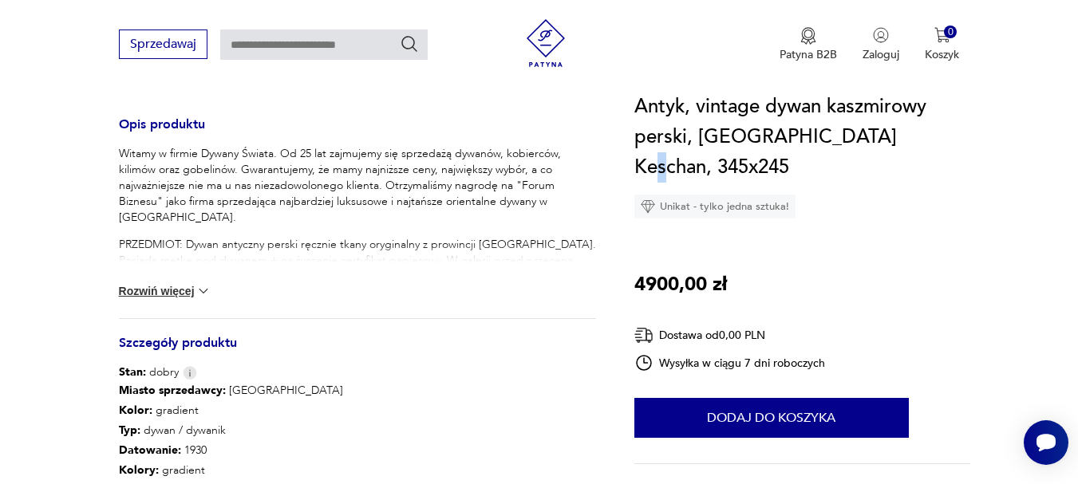
drag, startPoint x: 901, startPoint y: 140, endPoint x: 864, endPoint y: 128, distance: 38.6
click at [871, 129] on h1 "Antyk, vintage dywan kaszmirowy perski, [GEOGRAPHIC_DATA] Keschan, 345x245" at bounding box center [802, 137] width 337 height 91
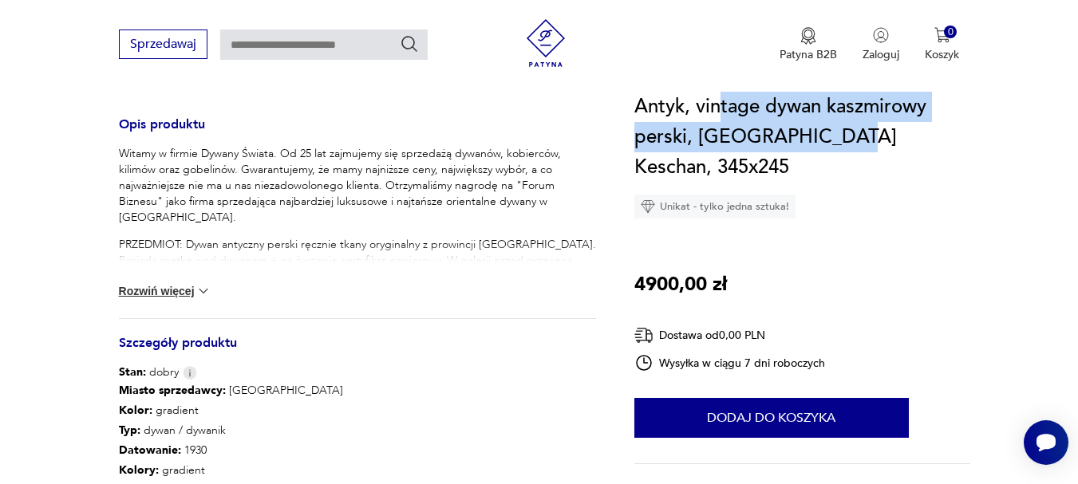
drag, startPoint x: 815, startPoint y: 124, endPoint x: 705, endPoint y: 112, distance: 110.0
click at [716, 109] on h1 "Antyk, vintage dywan kaszmirowy perski, [GEOGRAPHIC_DATA] Keschan, 345x245" at bounding box center [802, 137] width 337 height 91
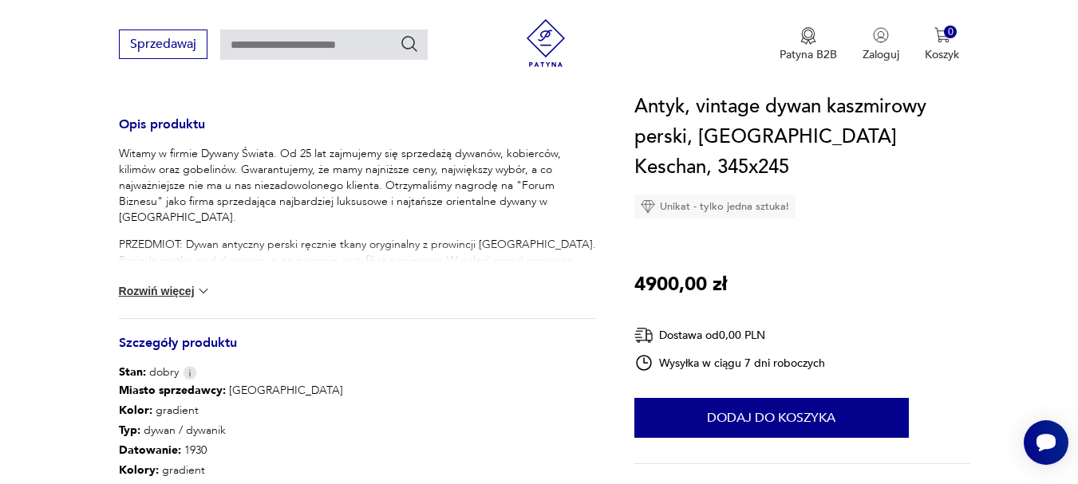
click at [637, 111] on h1 "Antyk, vintage dywan kaszmirowy perski, [GEOGRAPHIC_DATA] Keschan, 345x245" at bounding box center [802, 137] width 337 height 91
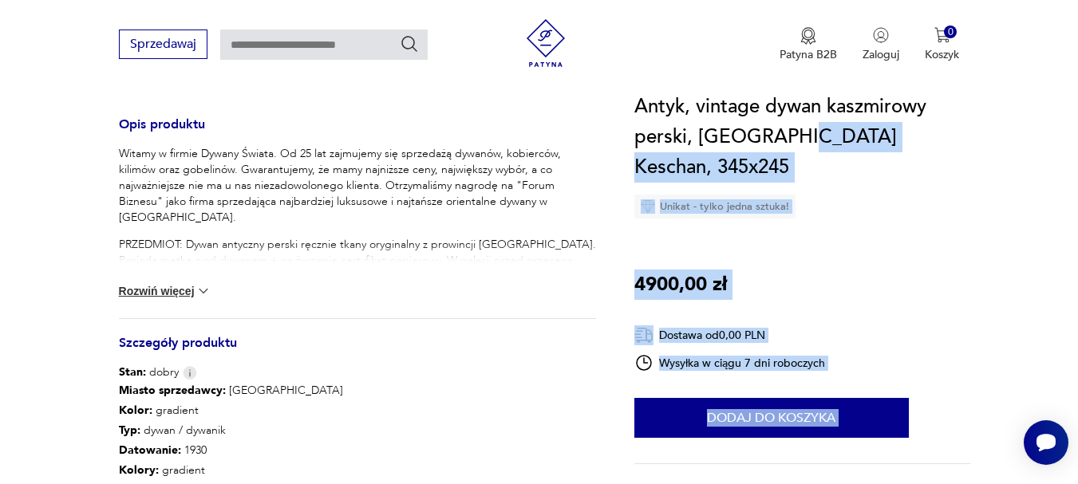
drag, startPoint x: 634, startPoint y: 107, endPoint x: 787, endPoint y: 128, distance: 154.7
click at [787, 128] on section "Klasyk Opis produktu Witamy w firmie Dywany Świata. Od 25 lat zajmujemy się spr…" at bounding box center [539, 157] width 1078 height 1064
click at [898, 138] on h1 "Antyk, vintage dywan kaszmirowy perski, [GEOGRAPHIC_DATA] Keschan, 345x245" at bounding box center [802, 137] width 337 height 91
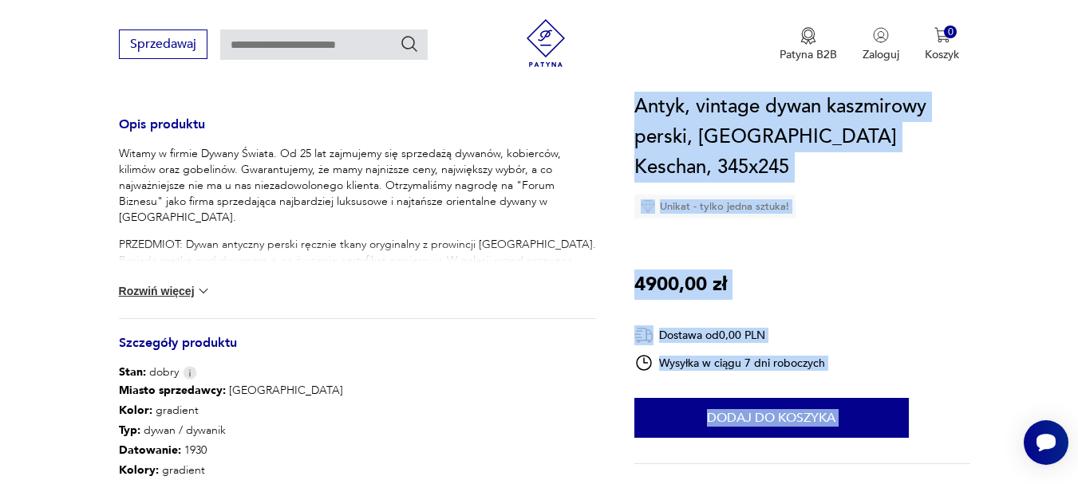
click at [637, 105] on section "Klasyk Opis produktu Witamy w firmie Dywany Świata. Od 25 lat zajmujemy się spr…" at bounding box center [539, 157] width 1078 height 1064
click at [649, 107] on h1 "Antyk, vintage dywan kaszmirowy perski, [GEOGRAPHIC_DATA] Keschan, 345x245" at bounding box center [802, 137] width 337 height 91
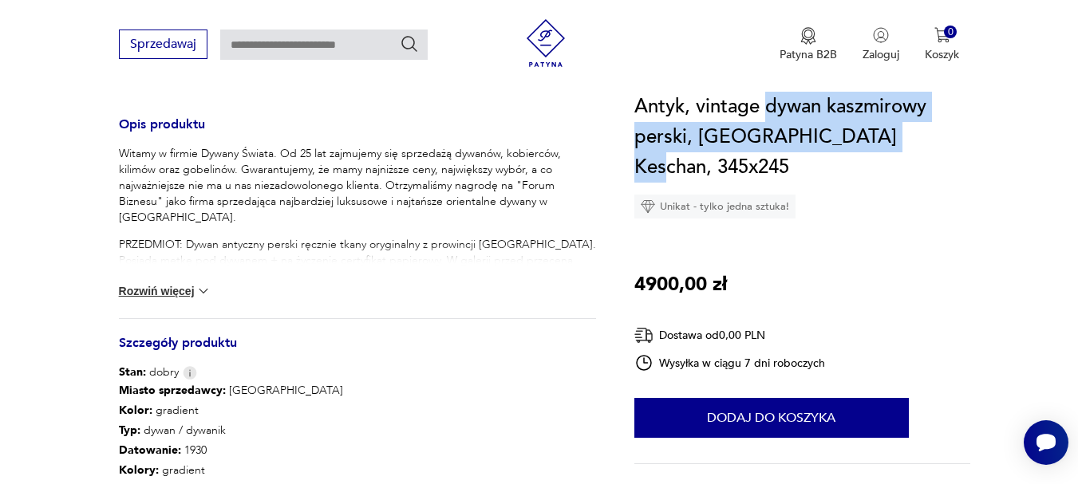
drag, startPoint x: 765, startPoint y: 110, endPoint x: 934, endPoint y: 128, distance: 169.3
click at [934, 128] on h1 "Antyk, vintage dywan kaszmirowy perski, [GEOGRAPHIC_DATA] Keschan, 345x245" at bounding box center [802, 137] width 337 height 91
copy h1 "dywan kaszmirowy perski, [GEOGRAPHIC_DATA] Keschan, 345x245"
click at [192, 294] on button "Rozwiń więcej" at bounding box center [165, 291] width 93 height 16
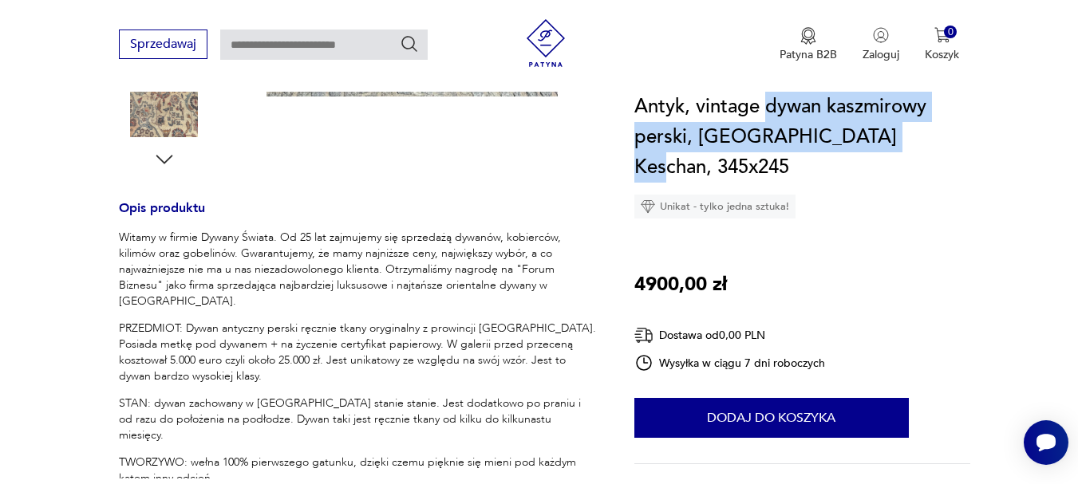
scroll to position [638, 0]
